Goal: Information Seeking & Learning: Learn about a topic

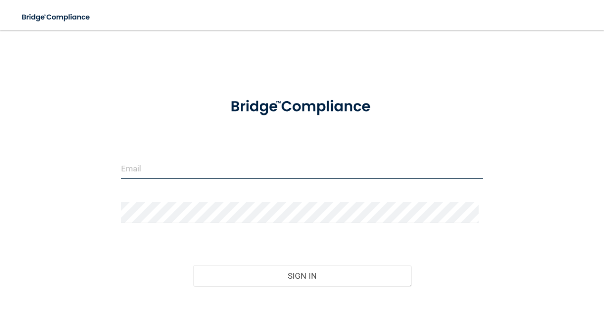
type input "[EMAIL_ADDRESS][DOMAIN_NAME]"
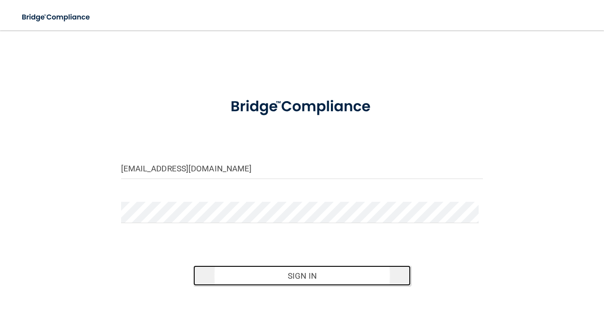
click at [328, 277] on button "Sign In" at bounding box center [302, 276] width 218 height 21
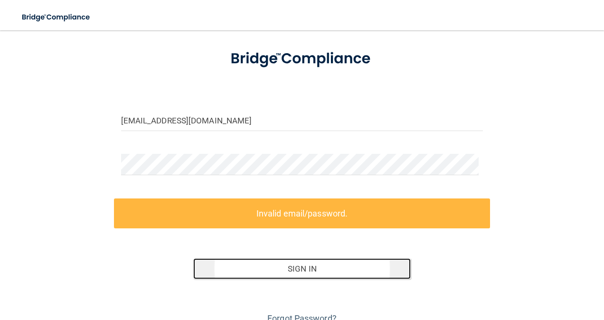
scroll to position [48, 0]
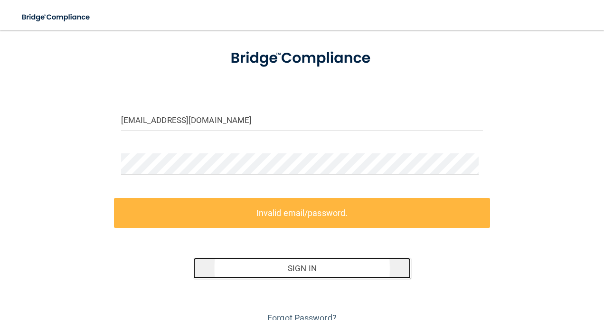
click at [365, 267] on button "Sign In" at bounding box center [302, 268] width 218 height 21
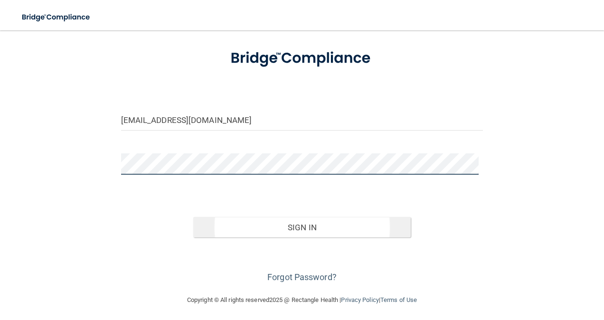
scroll to position [50, 0]
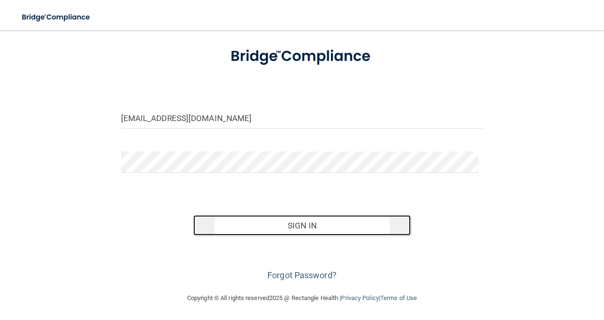
click at [382, 220] on button "Sign In" at bounding box center [302, 225] width 218 height 21
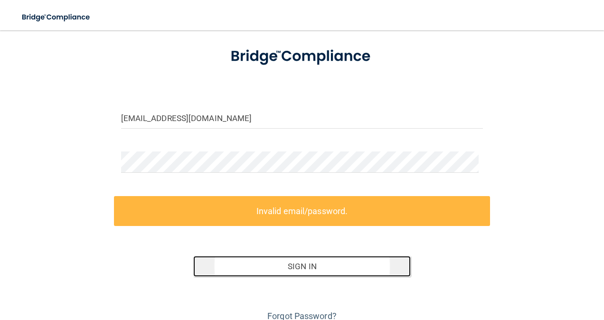
scroll to position [91, 0]
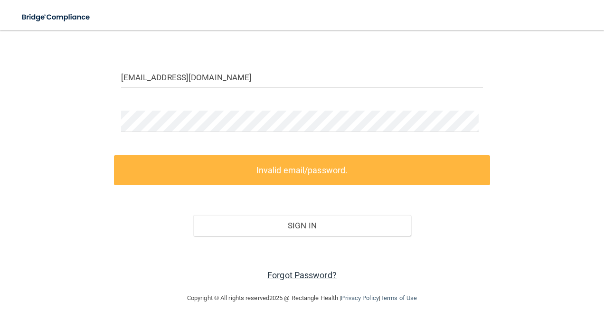
click at [318, 276] on link "Forgot Password?" at bounding box center [301, 275] width 69 height 10
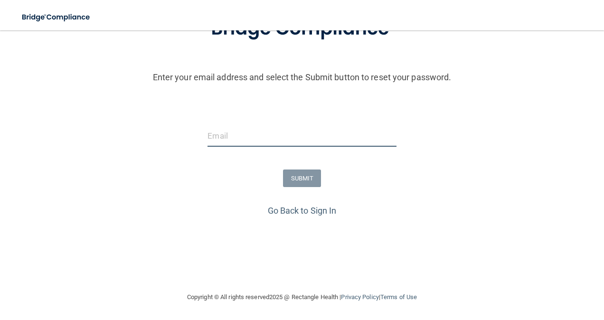
click at [244, 137] on input "email" at bounding box center [302, 135] width 189 height 21
type input "[EMAIL_ADDRESS][DOMAIN_NAME]"
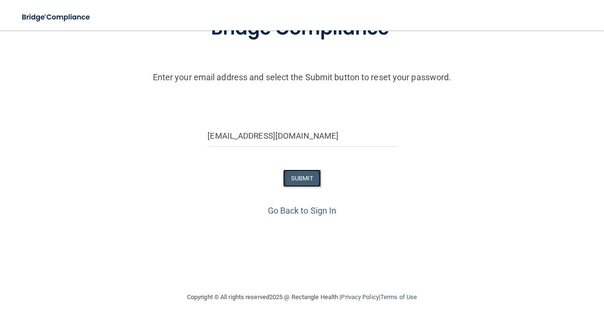
click at [304, 180] on button "SUBMIT" at bounding box center [302, 179] width 38 height 18
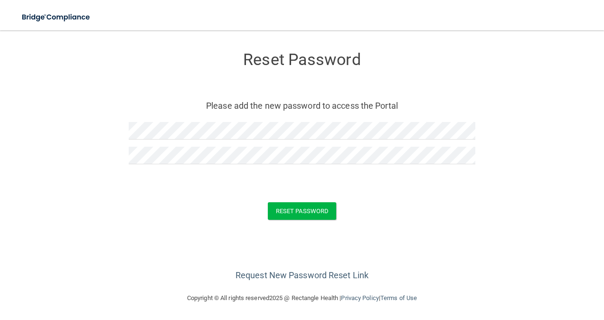
click at [404, 218] on div "Reset Password" at bounding box center [302, 211] width 580 height 18
click at [309, 213] on button "Reset Password" at bounding box center [302, 211] width 68 height 18
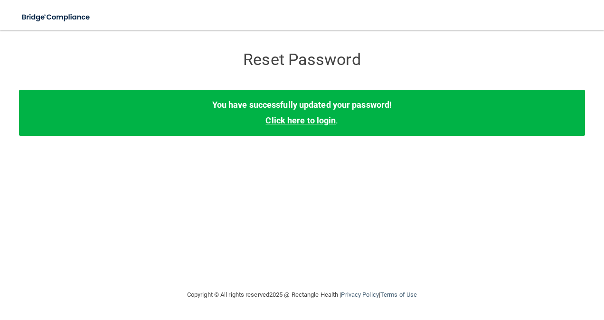
click at [312, 125] on link "Click here to login" at bounding box center [301, 120] width 70 height 10
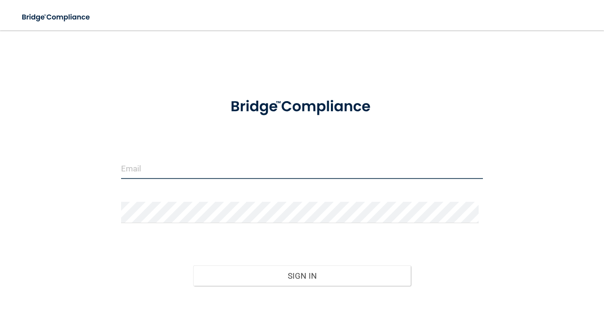
type input "[EMAIL_ADDRESS][DOMAIN_NAME]"
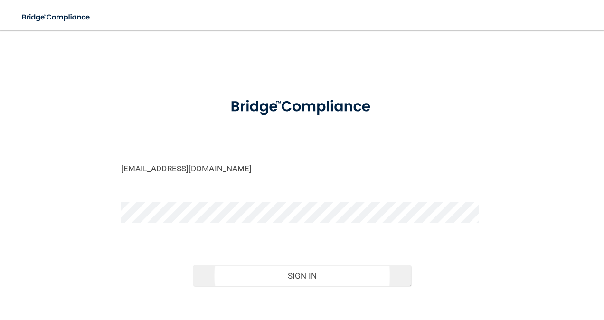
click at [308, 274] on button "Sign In" at bounding box center [302, 276] width 218 height 21
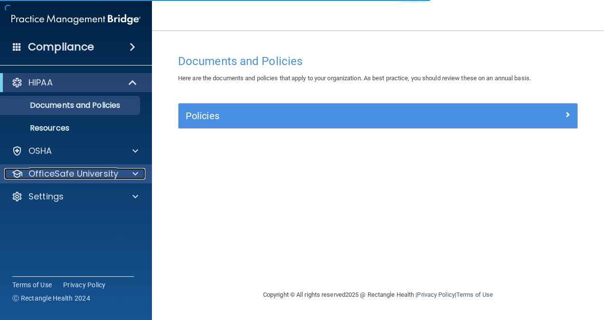
click at [128, 179] on div at bounding box center [134, 173] width 24 height 11
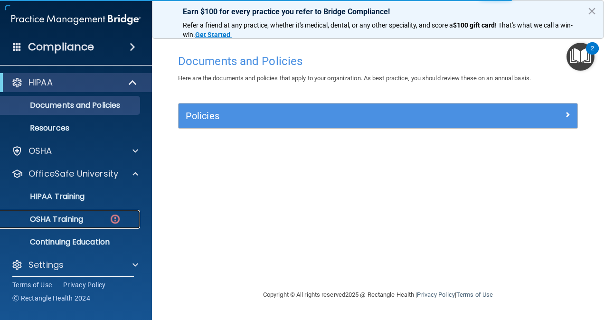
click at [93, 220] on div "OSHA Training" at bounding box center [71, 219] width 130 height 9
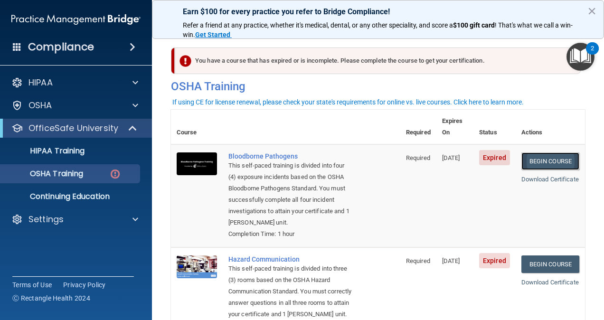
click at [543, 152] on link "Begin Course" at bounding box center [551, 161] width 58 height 18
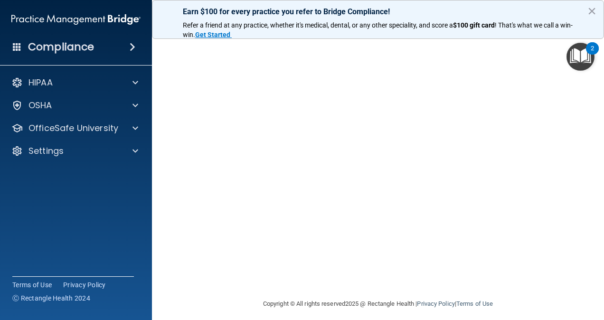
scroll to position [86, 0]
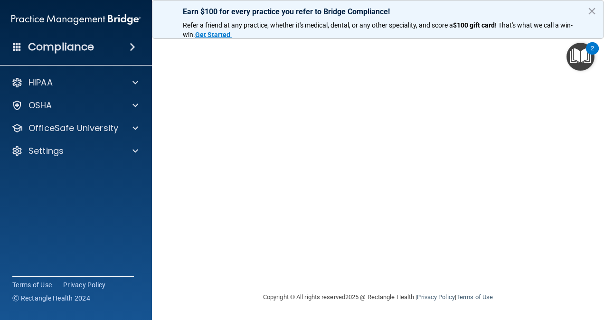
click at [580, 53] on img "Open Resource Center, 2 new notifications" at bounding box center [581, 57] width 28 height 28
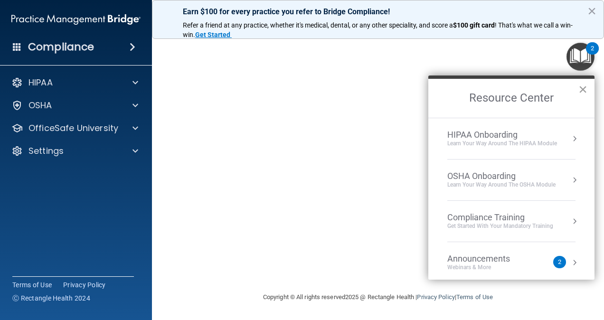
click at [586, 92] on button "×" at bounding box center [583, 89] width 9 height 15
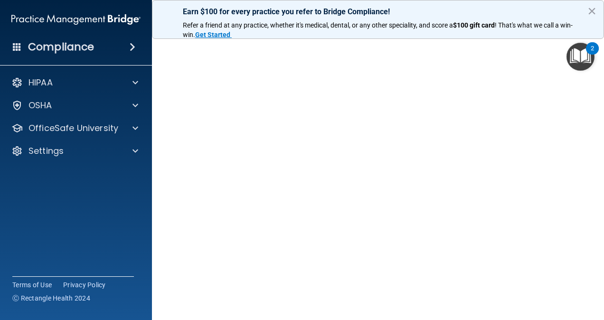
scroll to position [39, 0]
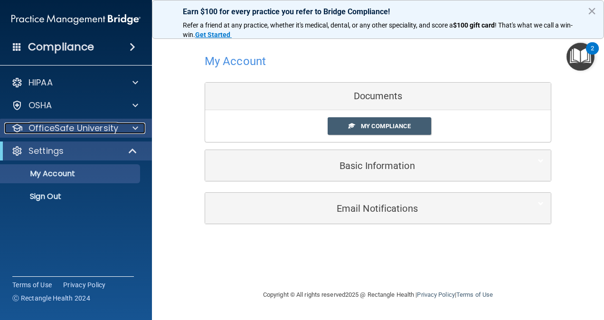
click at [118, 131] on div "OfficeSafe University" at bounding box center [63, 128] width 118 height 11
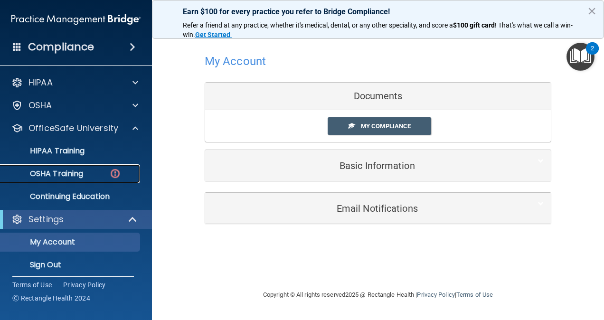
click at [92, 176] on div "OSHA Training" at bounding box center [71, 173] width 130 height 9
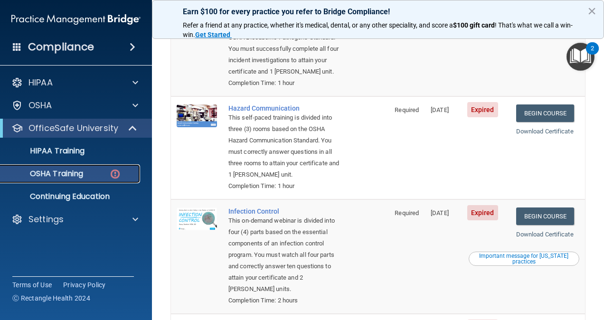
scroll to position [146, 0]
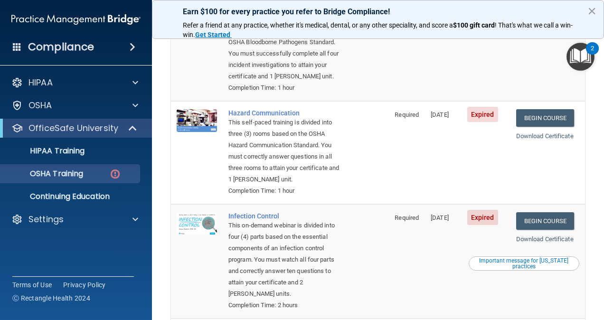
click at [478, 118] on span "Expired" at bounding box center [482, 114] width 31 height 15
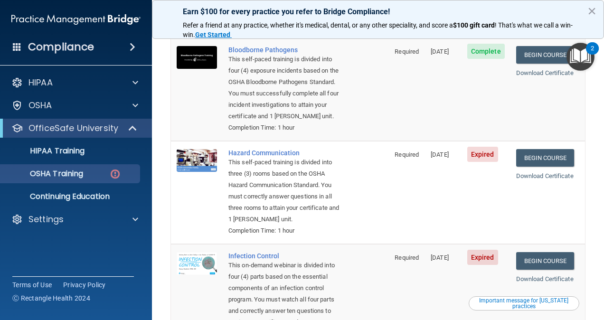
scroll to position [106, 0]
click at [474, 159] on span "Expired" at bounding box center [482, 154] width 31 height 15
click at [550, 161] on link "Begin Course" at bounding box center [545, 159] width 58 height 18
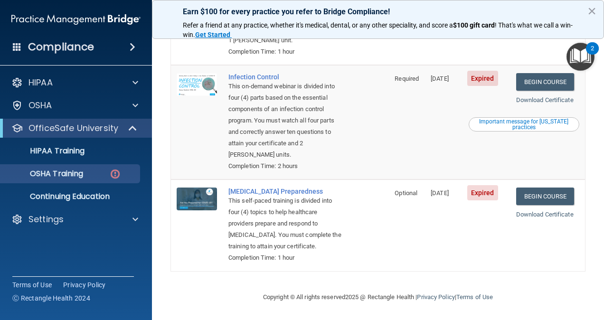
scroll to position [309, 0]
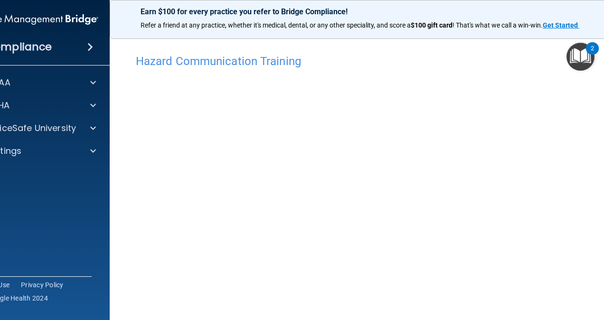
scroll to position [37, 0]
click at [587, 53] on img "Open Resource Center, 2 new notifications" at bounding box center [581, 57] width 28 height 28
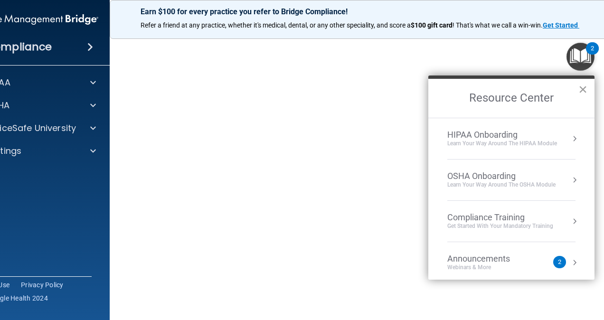
click at [584, 93] on button "×" at bounding box center [583, 89] width 9 height 15
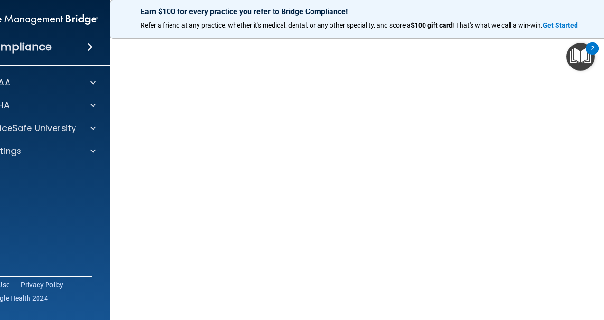
click at [567, 43] on button "2" at bounding box center [581, 57] width 28 height 28
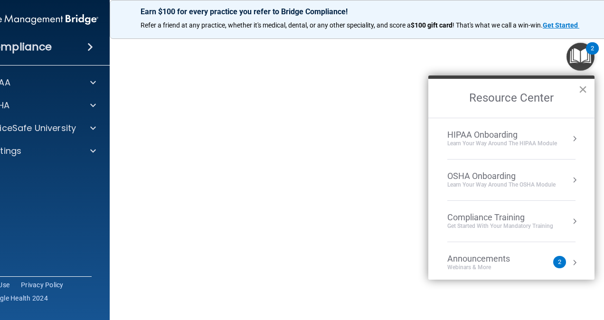
click at [579, 96] on button "×" at bounding box center [583, 89] width 9 height 15
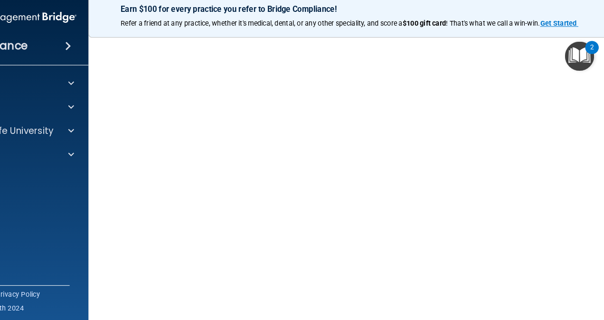
scroll to position [0, 0]
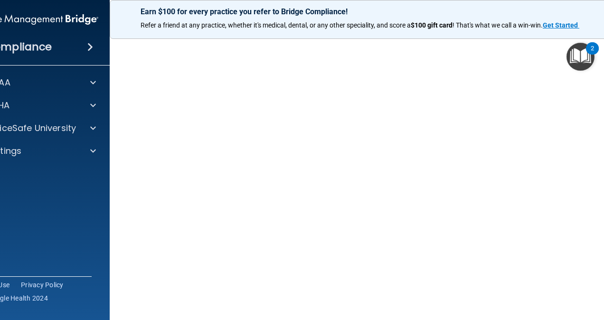
click at [60, 180] on accordion "HIPAA Documents and Policies Report an Incident Business Associates Emergency P…" at bounding box center [34, 133] width 152 height 128
click at [581, 61] on img "Open Resource Center, 2 new notifications" at bounding box center [581, 57] width 28 height 28
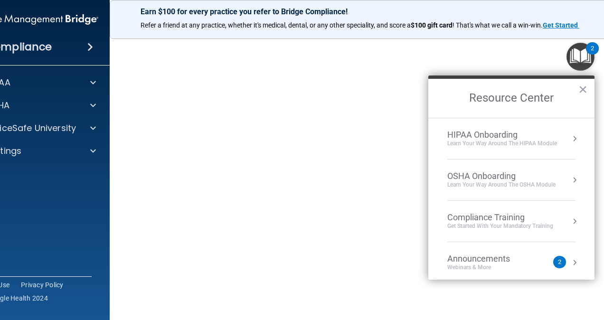
click at [570, 179] on button "Resource Center" at bounding box center [574, 179] width 9 height 9
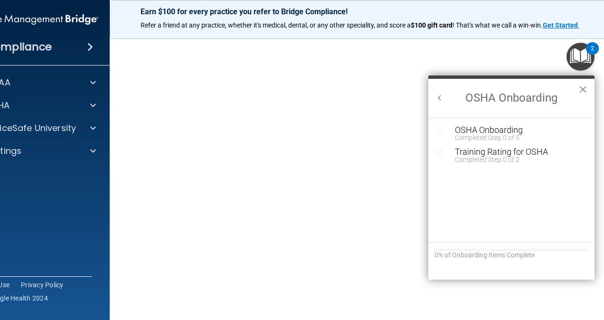
click at [580, 88] on button "×" at bounding box center [583, 89] width 9 height 15
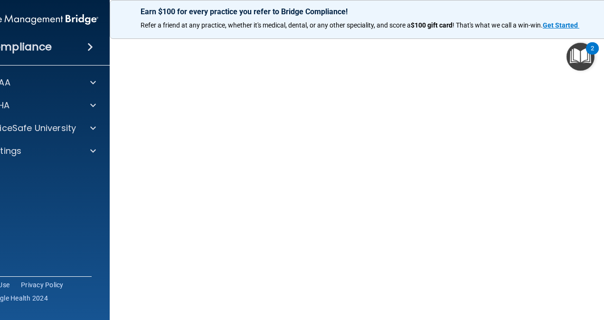
click at [580, 62] on img "Open Resource Center, 2 new notifications" at bounding box center [581, 57] width 28 height 28
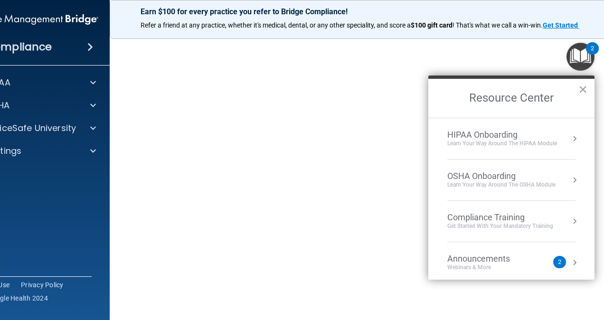
click at [545, 220] on div "Compliance Training" at bounding box center [500, 217] width 106 height 10
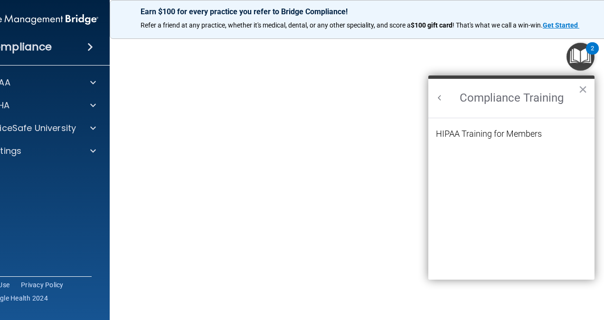
click at [441, 99] on button "Back to Resource Center Home" at bounding box center [439, 97] width 9 height 9
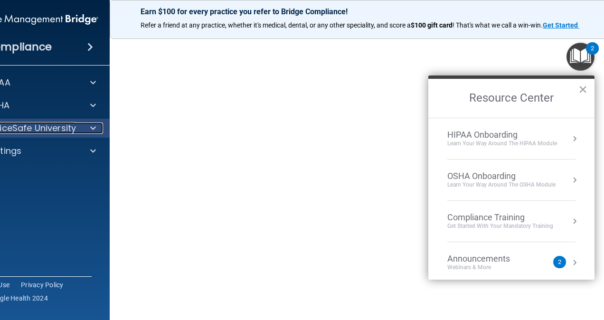
click at [42, 132] on p "OfficeSafe University" at bounding box center [31, 128] width 90 height 11
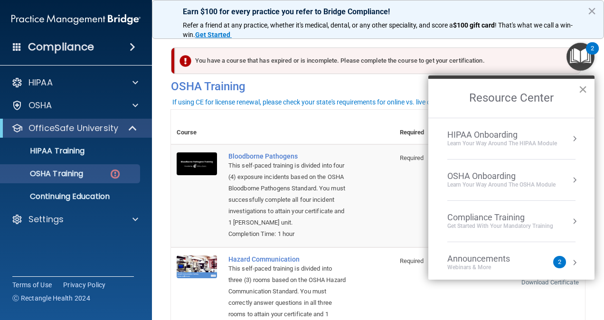
click at [585, 92] on button "×" at bounding box center [583, 89] width 9 height 15
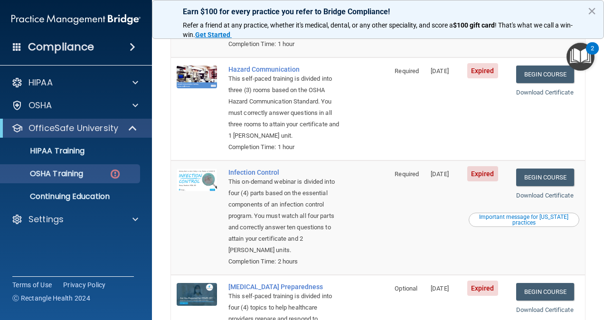
scroll to position [190, 0]
click at [540, 186] on link "Begin Course" at bounding box center [545, 177] width 58 height 18
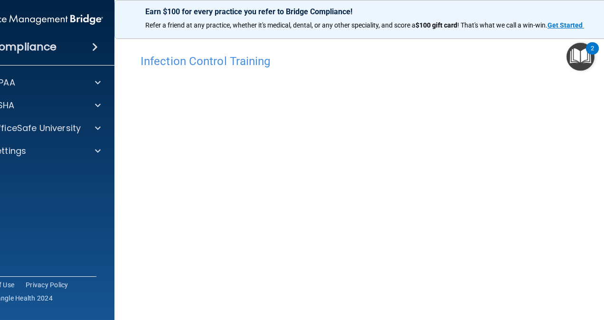
click at [582, 60] on img "Open Resource Center, 2 new notifications" at bounding box center [581, 57] width 28 height 28
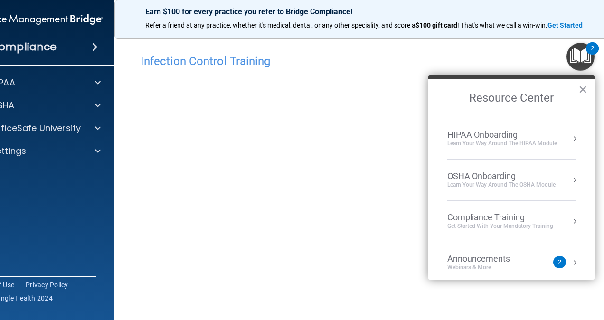
click at [588, 91] on h2 "Resource Center" at bounding box center [511, 98] width 166 height 39
click at [590, 92] on h2 "Resource Center" at bounding box center [511, 98] width 166 height 39
click at [587, 92] on button "×" at bounding box center [583, 89] width 9 height 15
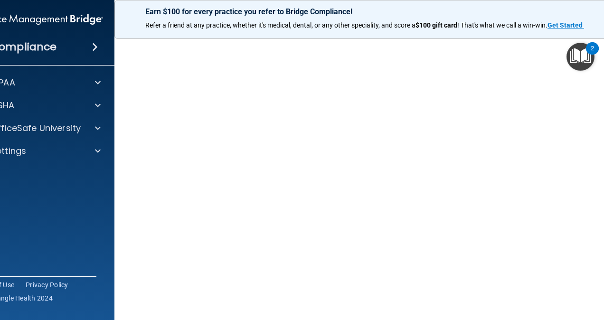
scroll to position [29, 0]
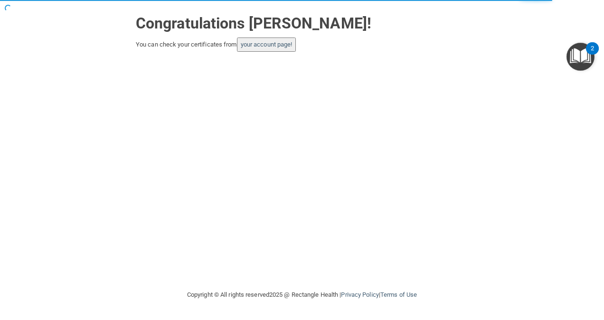
click at [275, 39] on button "your account page!" at bounding box center [266, 45] width 59 height 14
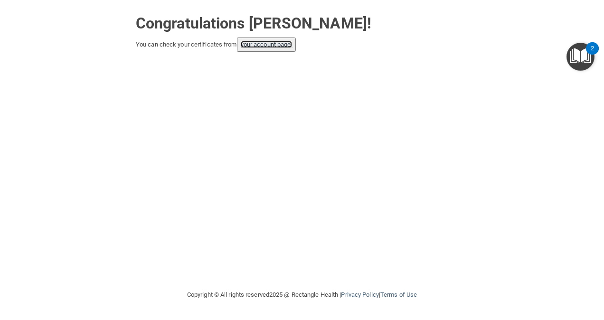
click at [283, 46] on link "your account page!" at bounding box center [267, 44] width 52 height 7
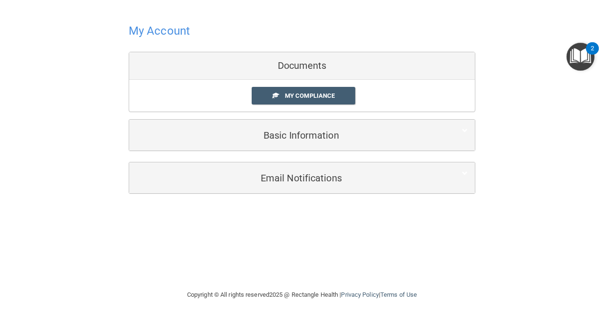
click at [315, 63] on div "Documents" at bounding box center [302, 66] width 346 height 28
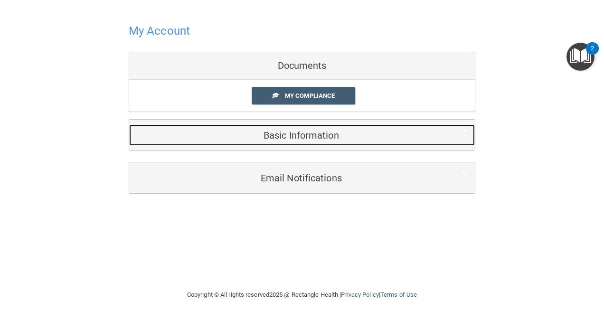
click at [307, 132] on h5 "Basic Information" at bounding box center [287, 135] width 303 height 10
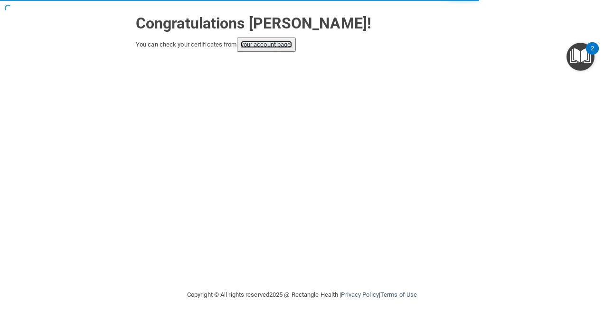
click at [280, 41] on link "your account page!" at bounding box center [267, 44] width 52 height 7
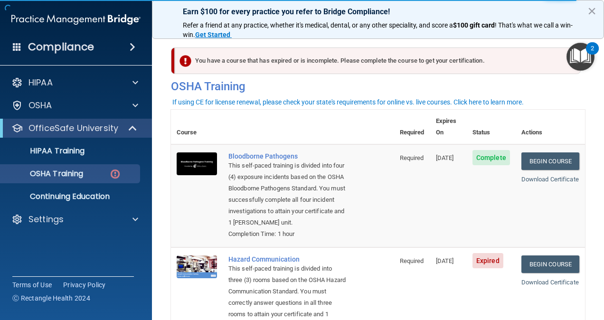
click at [594, 197] on main "You have a course that has expired or is incomplete. Please complete the course…" at bounding box center [378, 175] width 452 height 290
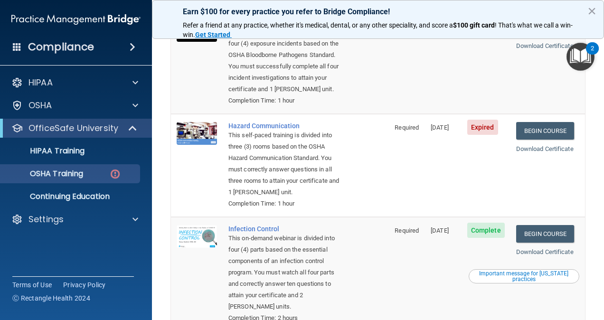
scroll to position [133, 0]
click at [541, 129] on link "Begin Course" at bounding box center [545, 132] width 58 height 18
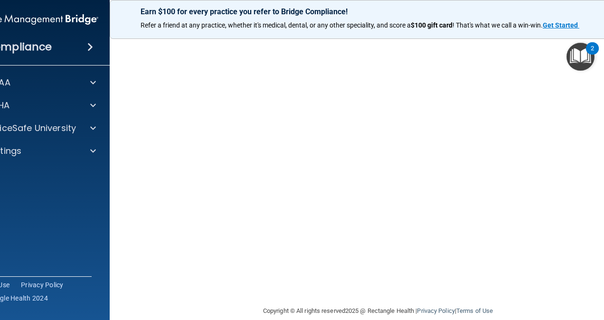
scroll to position [37, 0]
click at [447, 17] on div "Earn $100 for every practice you refer to Bridge Compliance! Refer a friend at …" at bounding box center [378, 19] width 537 height 39
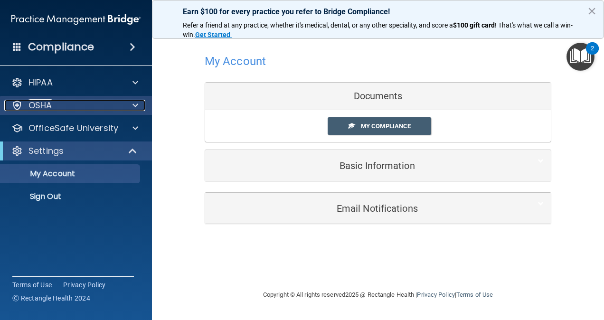
click at [92, 107] on div "OSHA" at bounding box center [63, 105] width 118 height 11
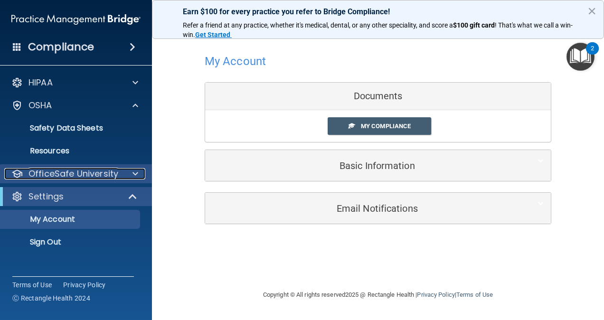
click at [78, 172] on p "OfficeSafe University" at bounding box center [73, 173] width 90 height 11
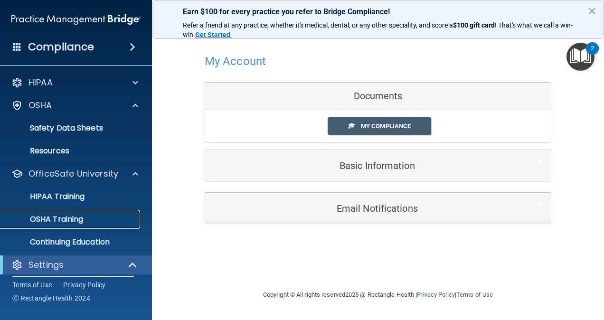
click at [96, 219] on div "OSHA Training" at bounding box center [71, 219] width 130 height 9
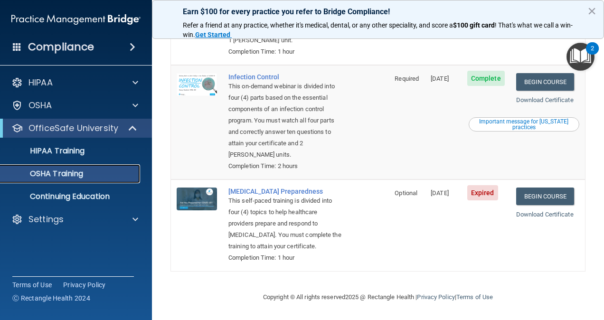
scroll to position [283, 0]
click at [538, 188] on link "Begin Course" at bounding box center [545, 197] width 58 height 18
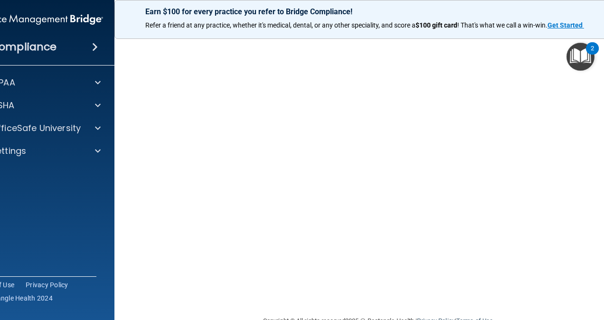
scroll to position [15, 0]
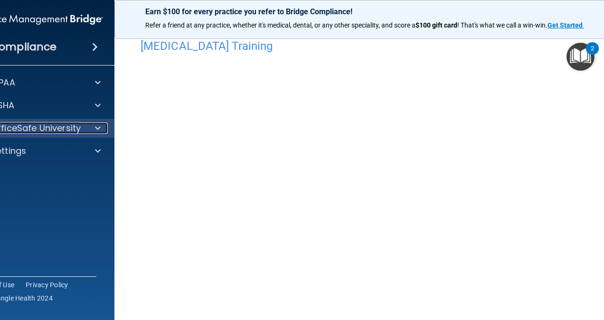
click at [77, 127] on div "OfficeSafe University" at bounding box center [26, 128] width 118 height 11
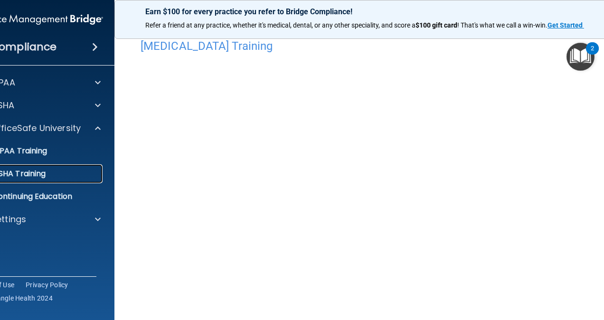
click at [61, 169] on div "OSHA Training" at bounding box center [34, 173] width 130 height 9
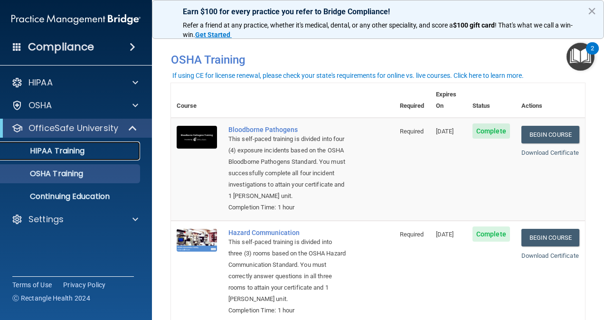
click at [115, 148] on div "HIPAA Training" at bounding box center [71, 150] width 130 height 9
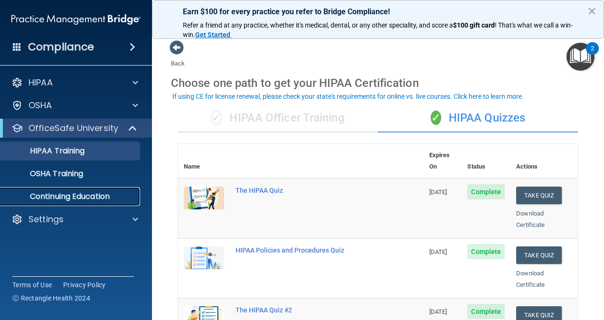
click at [122, 195] on p "Continuing Education" at bounding box center [71, 196] width 130 height 9
